Goal: Check status: Check status

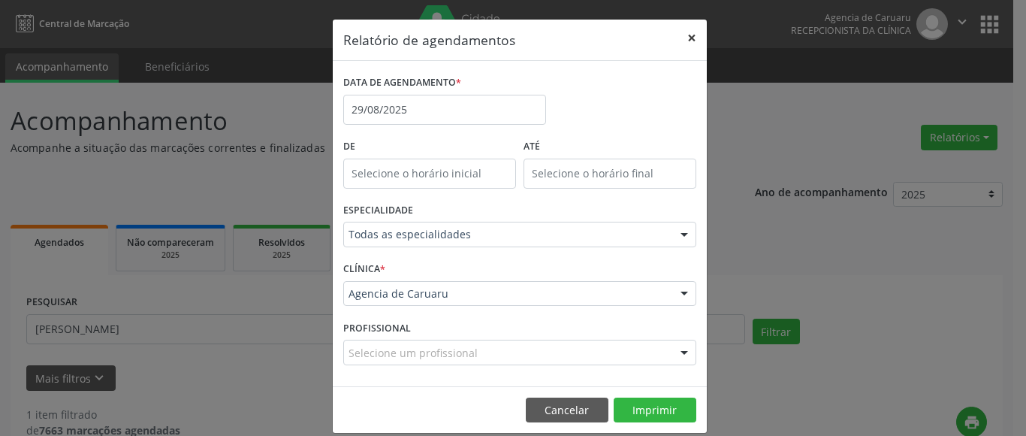
click at [685, 37] on button "×" at bounding box center [692, 38] width 30 height 37
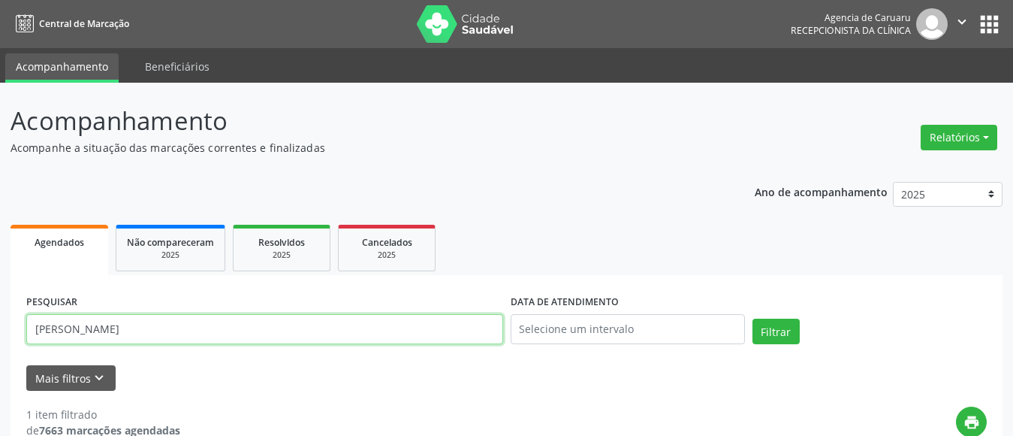
click at [166, 333] on input "[PERSON_NAME]" at bounding box center [264, 329] width 477 height 30
type input "J"
paste input "[PERSON_NAME]"
type input "[PERSON_NAME]"
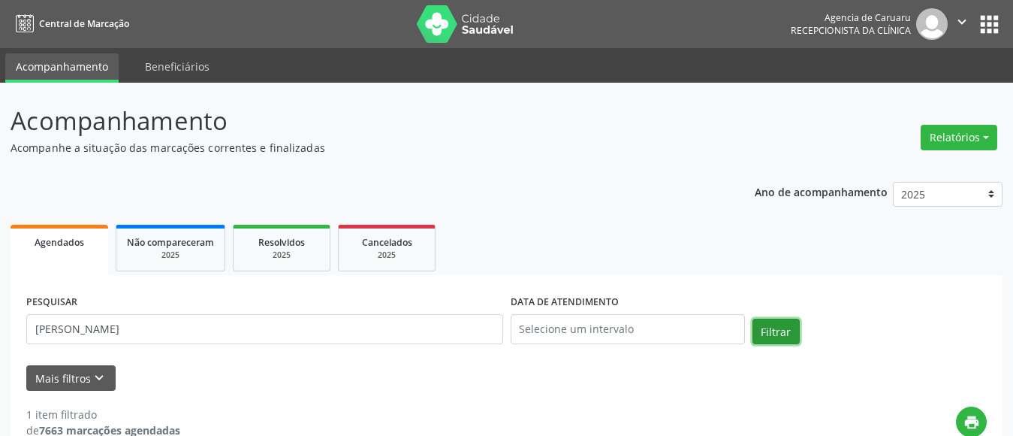
click at [776, 329] on button "Filtrar" at bounding box center [775, 331] width 47 height 26
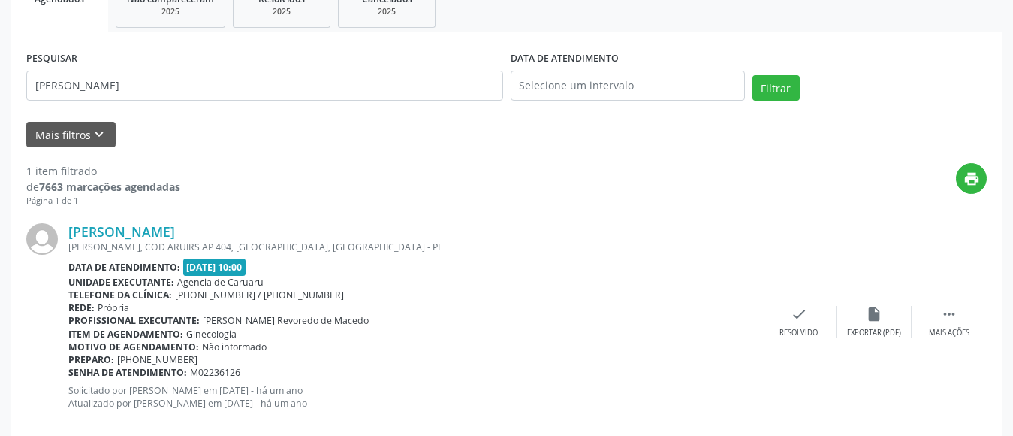
scroll to position [270, 0]
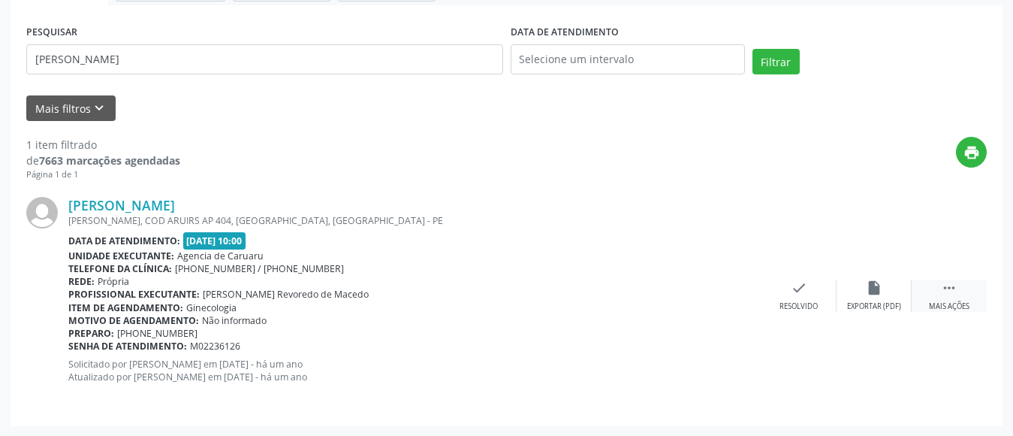
click at [940, 294] on div " Mais ações" at bounding box center [949, 295] width 75 height 32
click at [876, 294] on icon "alarm_off" at bounding box center [874, 287] width 17 height 17
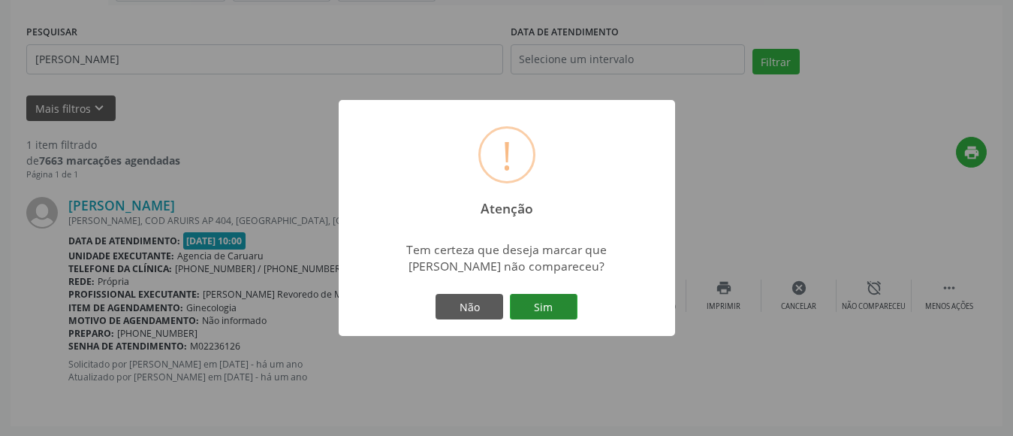
click at [544, 307] on button "Sim" at bounding box center [544, 307] width 68 height 26
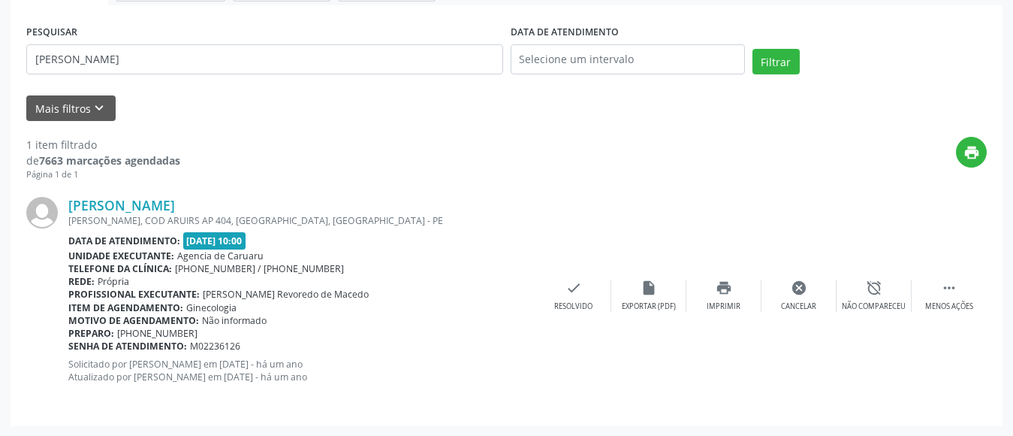
scroll to position [77, 0]
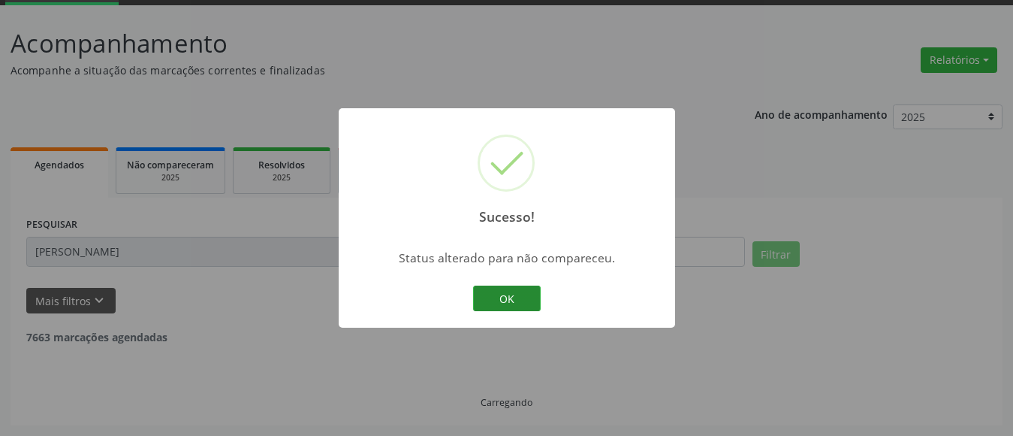
click at [523, 294] on button "OK" at bounding box center [507, 298] width 68 height 26
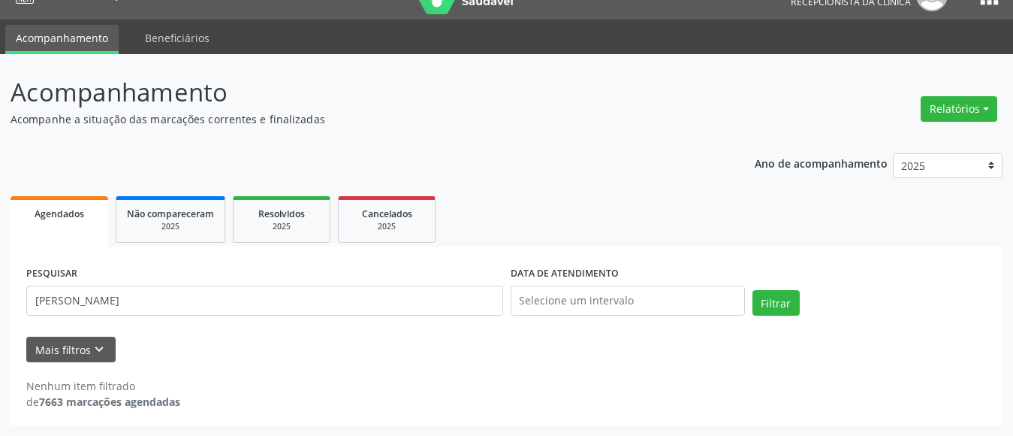
scroll to position [29, 0]
